Goal: Information Seeking & Learning: Find specific fact

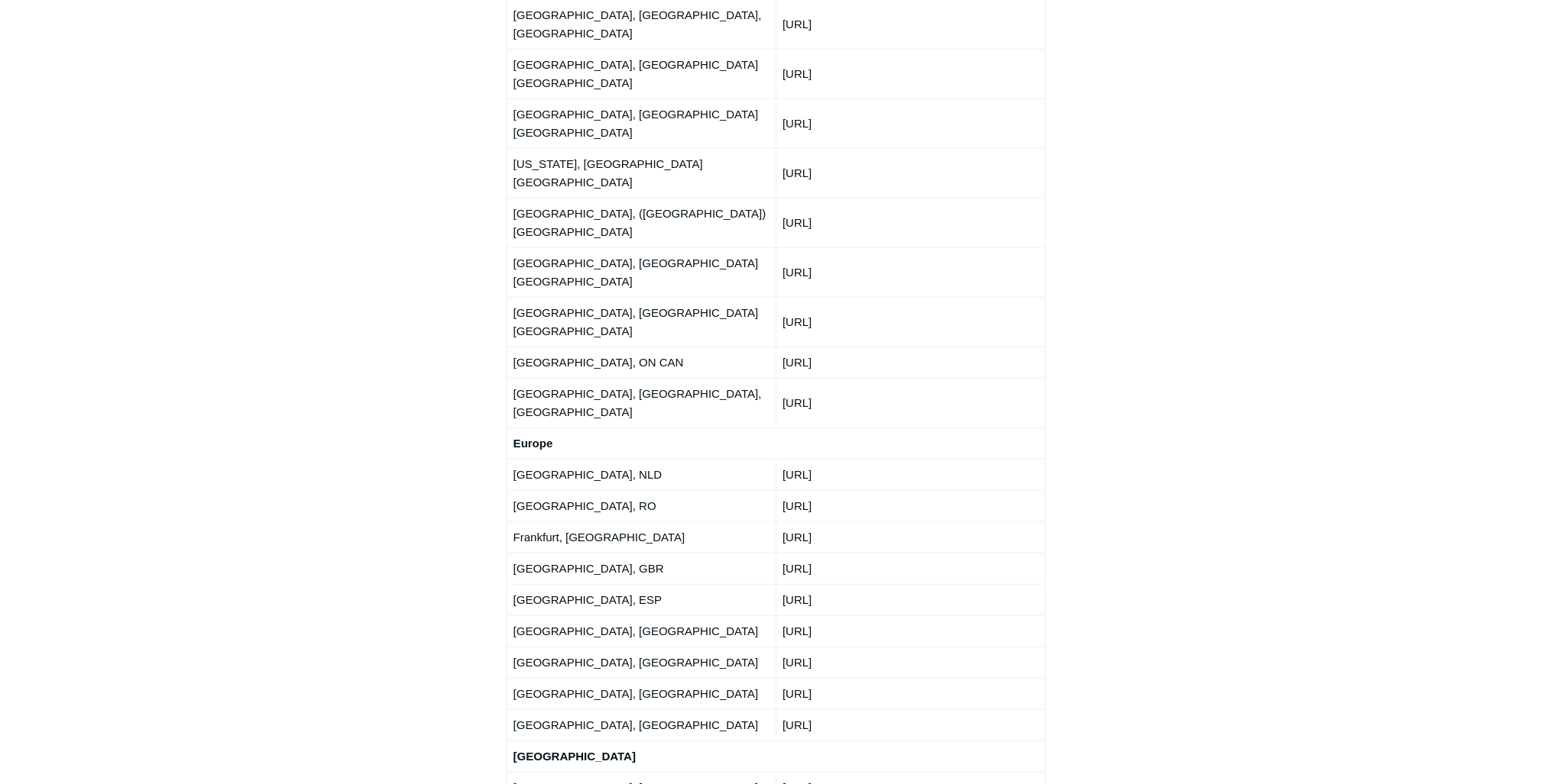
scroll to position [2086, 0]
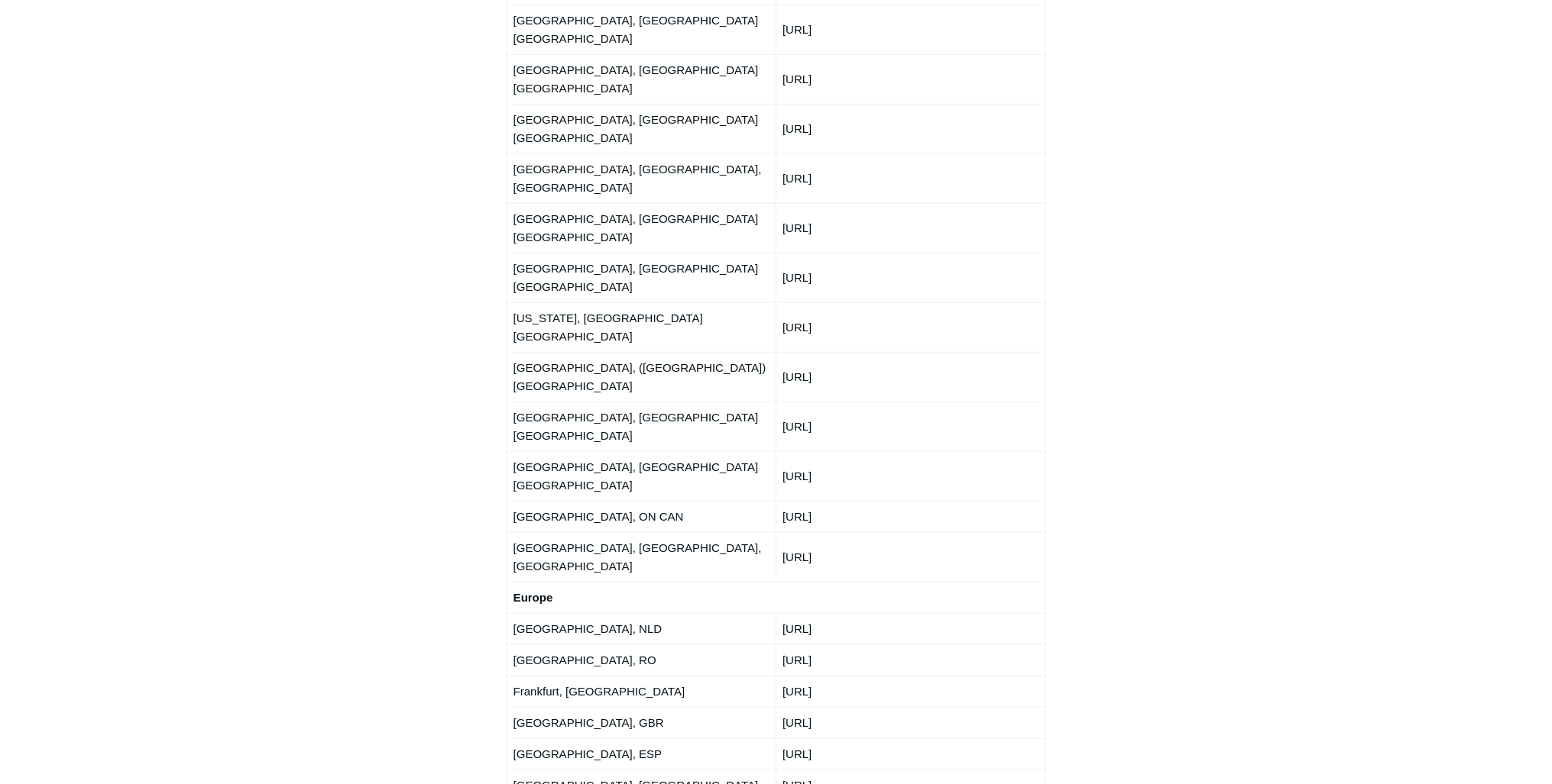
drag, startPoint x: 871, startPoint y: 343, endPoint x: 783, endPoint y: 340, distance: 88.1
click at [783, 613] on td "[URL]" at bounding box center [910, 629] width 269 height 32
copy td "[URL]"
drag, startPoint x: 870, startPoint y: 371, endPoint x: 783, endPoint y: 368, distance: 87.1
click at [783, 645] on td "[URL]" at bounding box center [910, 661] width 269 height 32
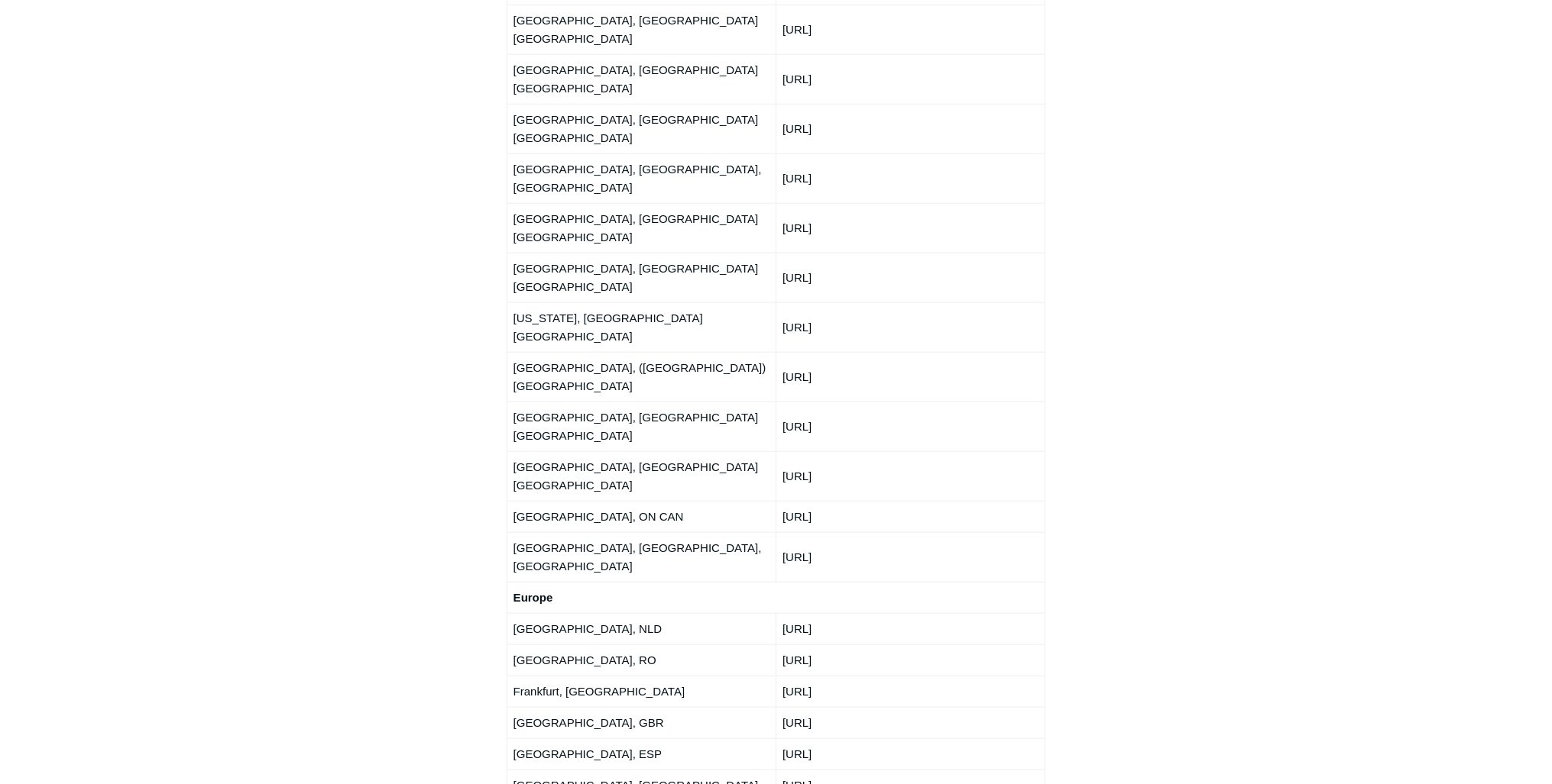
copy td "[URL]"
drag, startPoint x: 863, startPoint y: 430, endPoint x: 795, endPoint y: 431, distance: 68.0
click at [795, 707] on td "[URL]" at bounding box center [910, 723] width 269 height 32
click at [842, 738] on td "[URL]" at bounding box center [910, 754] width 269 height 32
drag, startPoint x: 845, startPoint y: 469, endPoint x: 784, endPoint y: 459, distance: 61.8
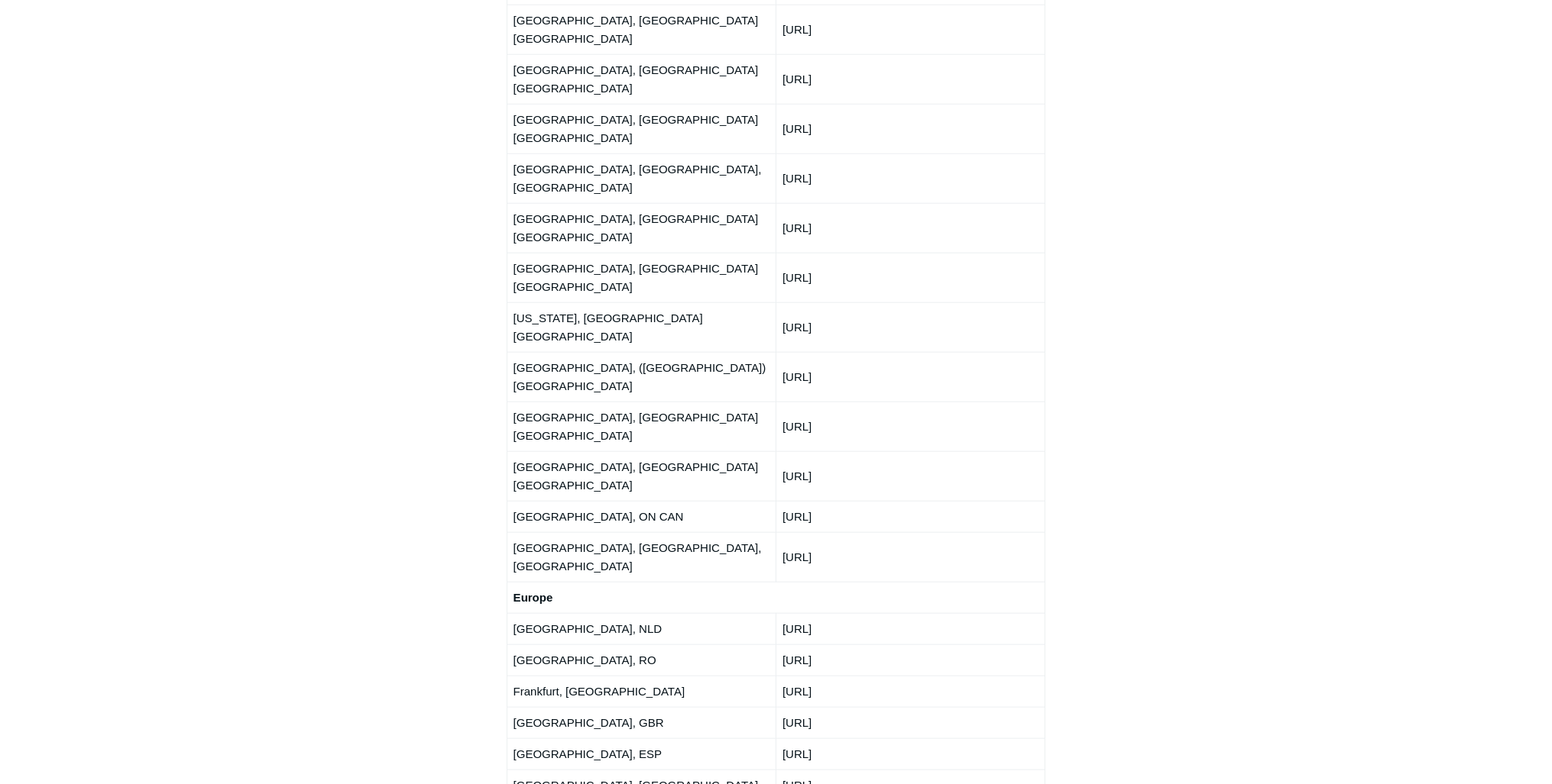
click at [784, 738] on td "[URL]" at bounding box center [910, 754] width 269 height 32
drag, startPoint x: 863, startPoint y: 492, endPoint x: 773, endPoint y: 492, distance: 90.0
click at [773, 770] on tr "[GEOGRAPHIC_DATA], [GEOGRAPHIC_DATA] [URL]" at bounding box center [776, 786] width 538 height 32
copy tr "[URL]"
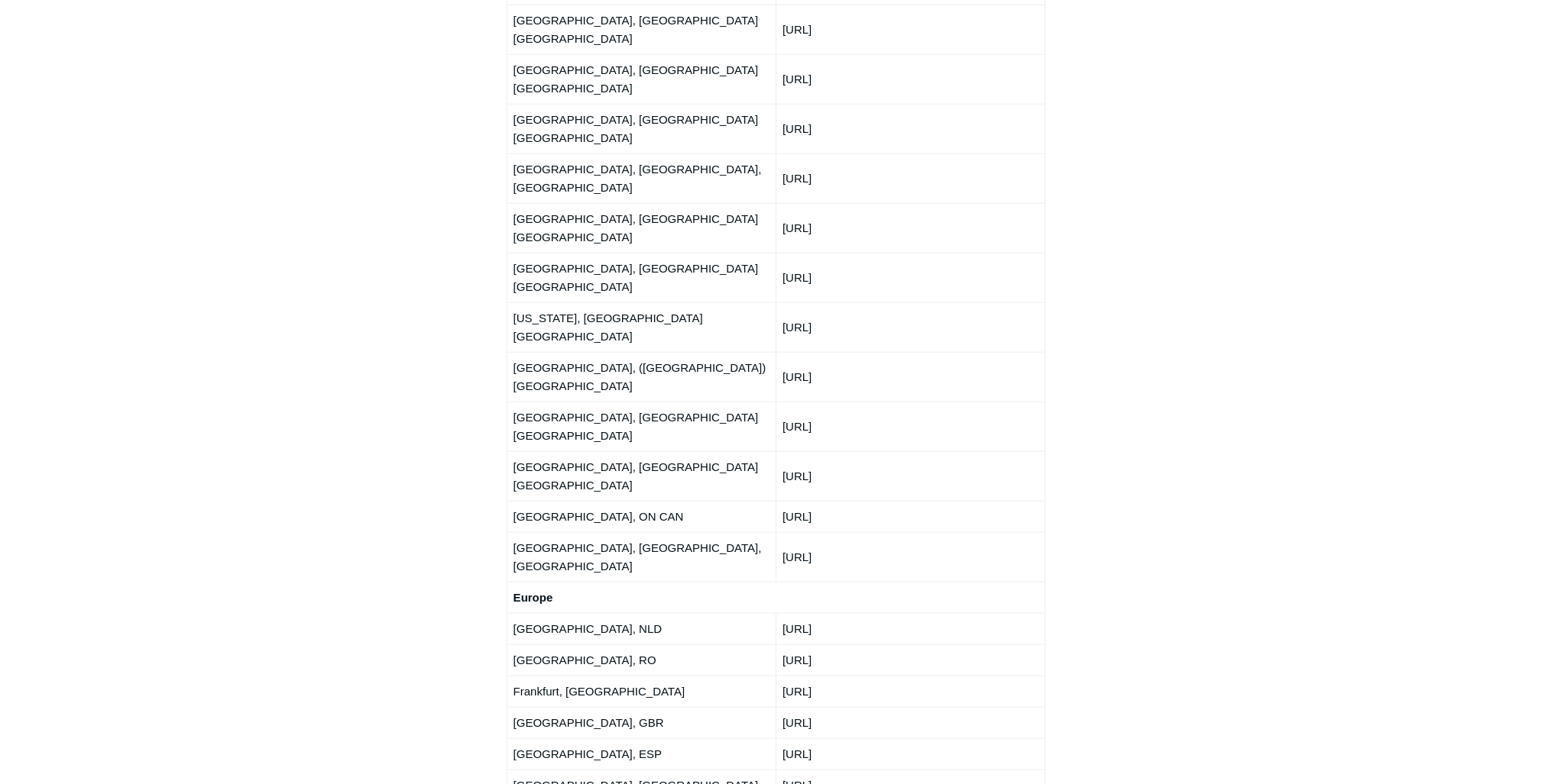
drag, startPoint x: 868, startPoint y: 524, endPoint x: 775, endPoint y: 528, distance: 93.1
copy tr "[URL]"
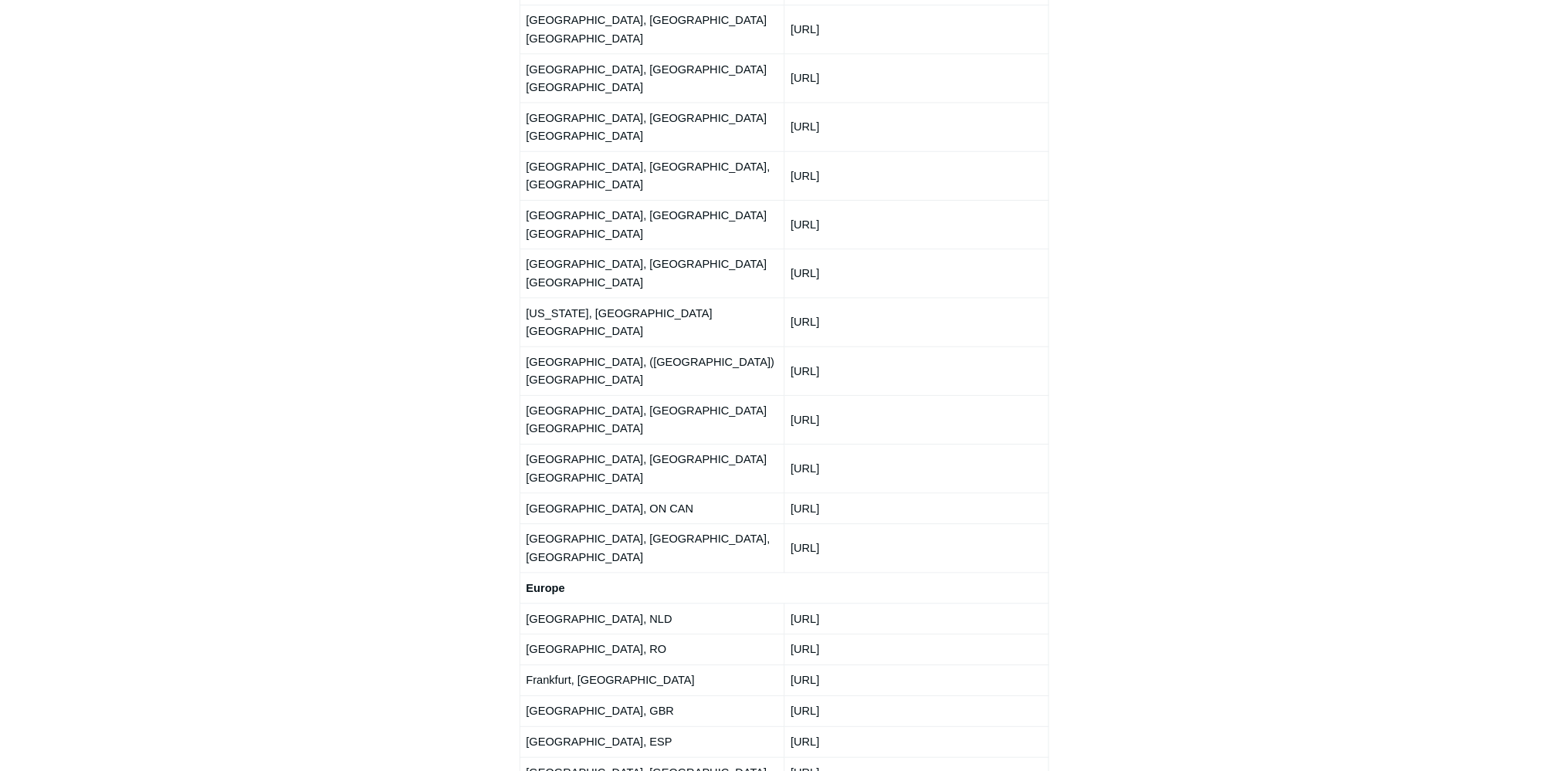
scroll to position [2436, 0]
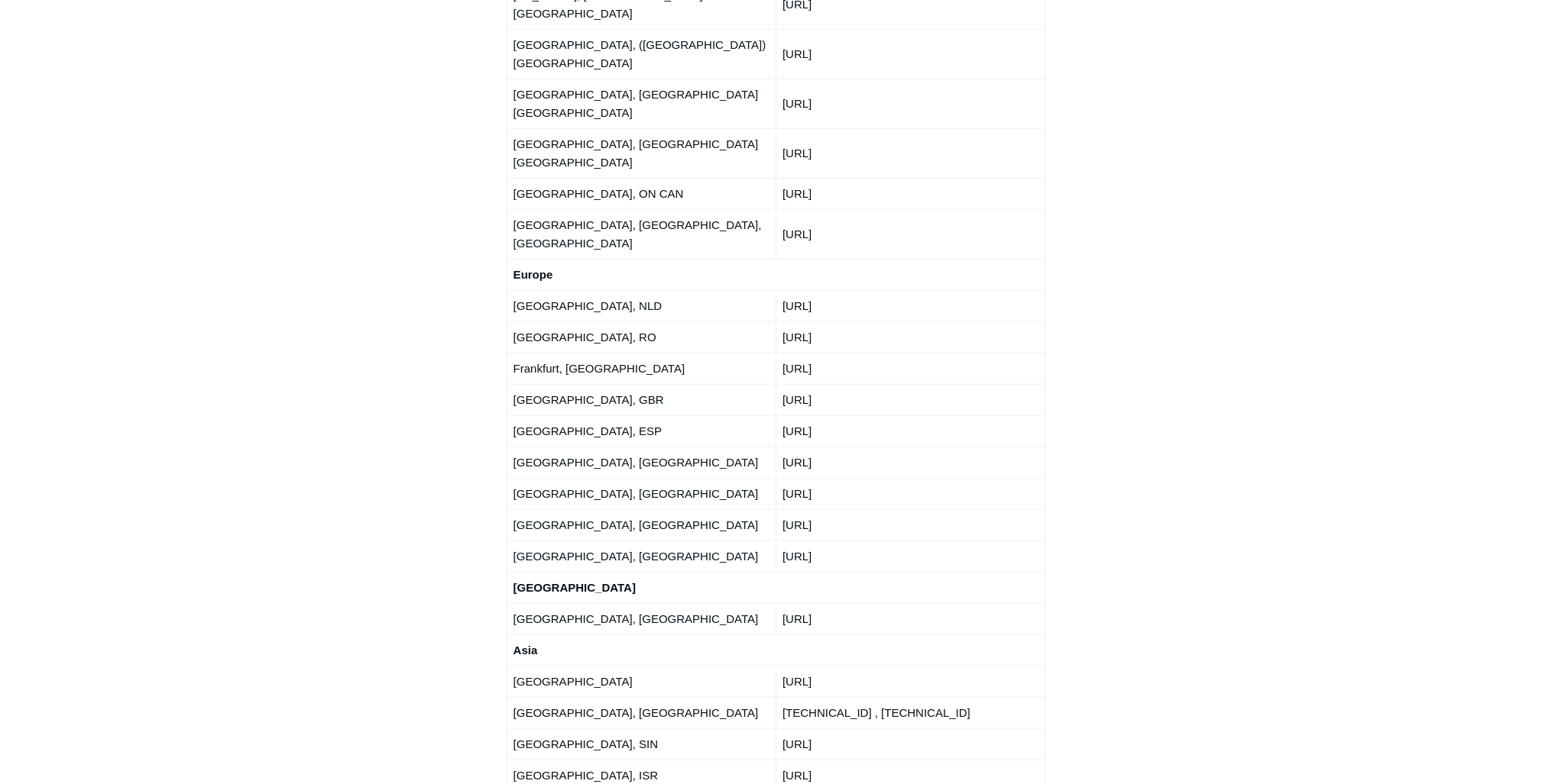
drag, startPoint x: 829, startPoint y: 270, endPoint x: 787, endPoint y: 266, distance: 42.2
click at [783, 541] on td "[URL]" at bounding box center [910, 556] width 269 height 32
copy td "[URL]"
drag, startPoint x: 867, startPoint y: 548, endPoint x: 780, endPoint y: 548, distance: 87.0
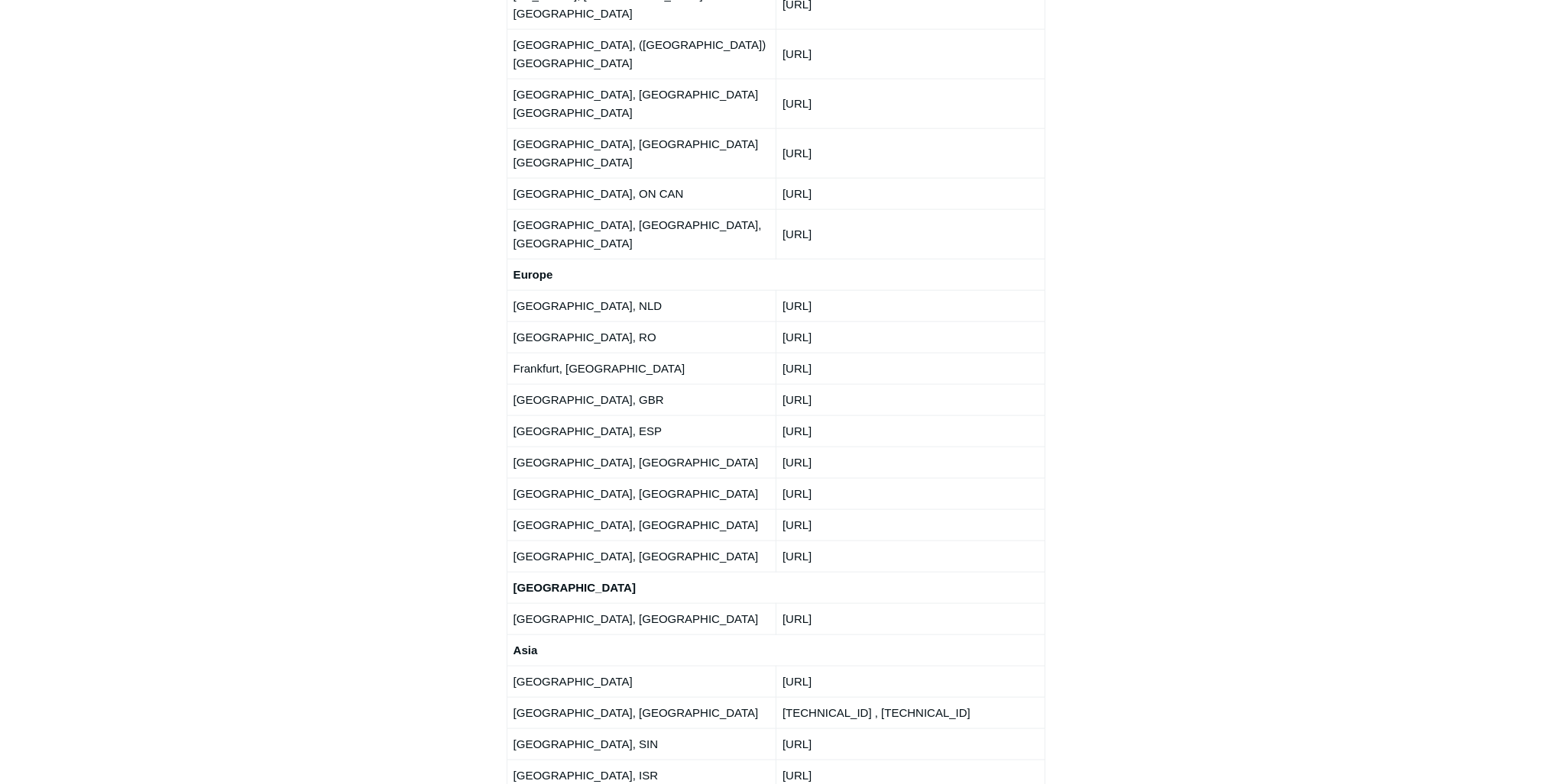
copy td "[URL]"
